Goal: Transaction & Acquisition: Purchase product/service

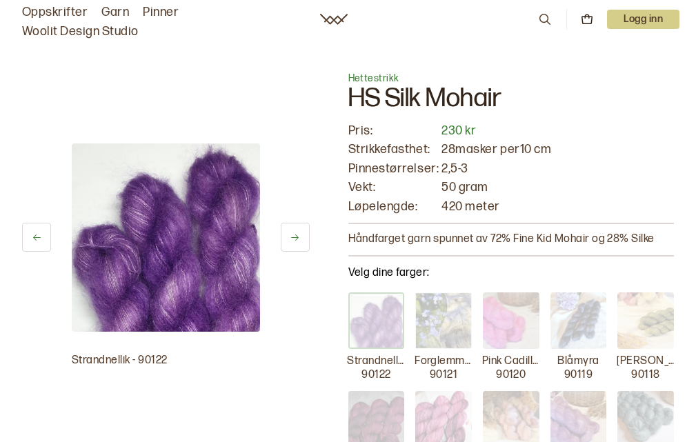
click at [296, 237] on icon at bounding box center [295, 237] width 8 height 6
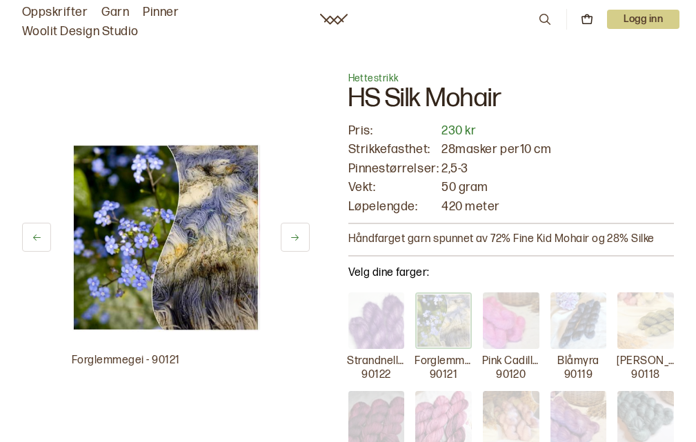
click at [274, 357] on div "Forglemmegei - 90121" at bounding box center [166, 255] width 288 height 224
click at [294, 237] on icon at bounding box center [295, 237] width 8 height 6
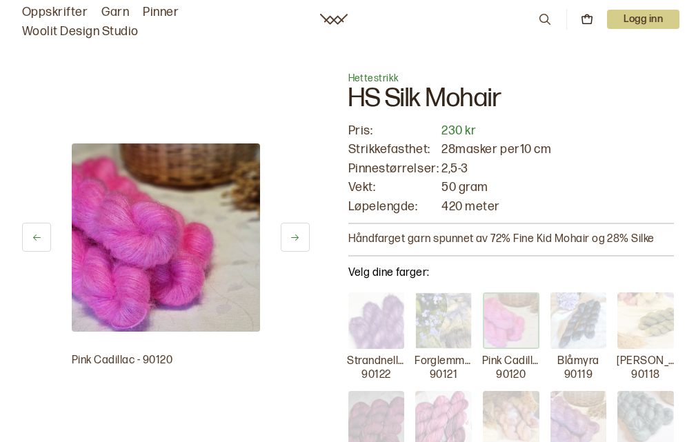
click at [294, 235] on icon at bounding box center [295, 237] width 10 height 10
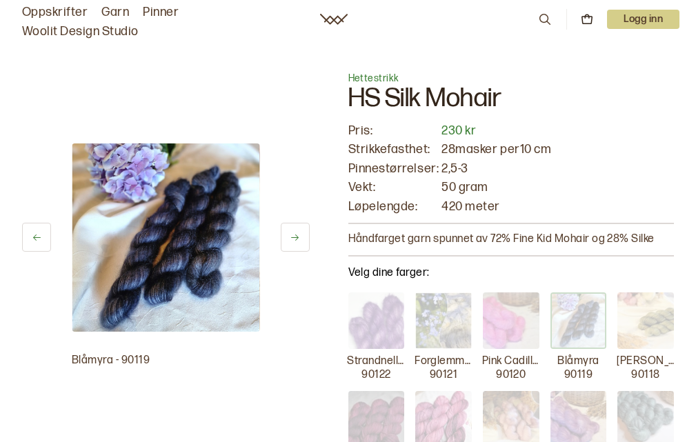
click at [294, 237] on icon at bounding box center [295, 237] width 8 height 6
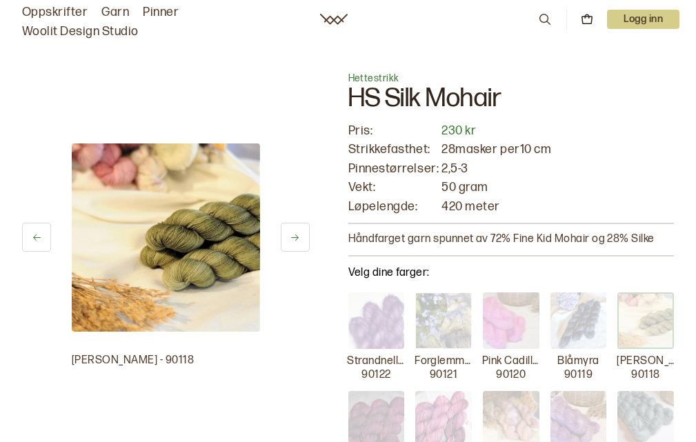
click at [296, 237] on icon at bounding box center [295, 237] width 8 height 6
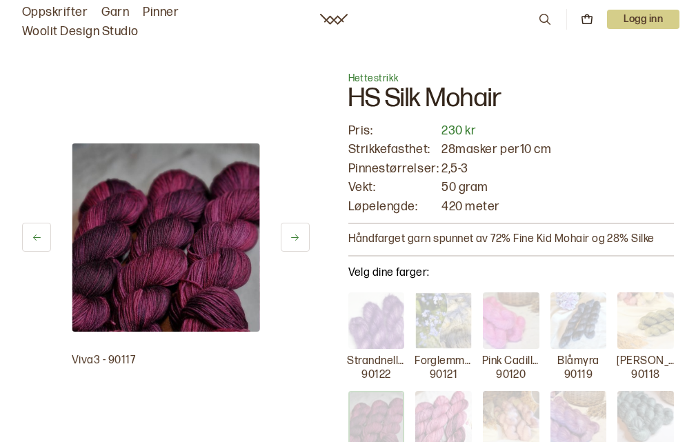
click at [294, 237] on icon at bounding box center [295, 237] width 8 height 6
